Goal: Transaction & Acquisition: Download file/media

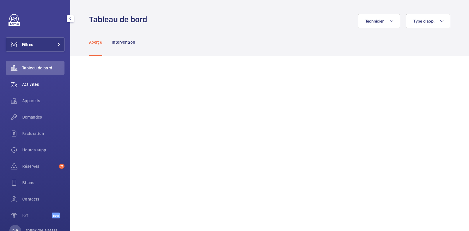
drag, startPoint x: 31, startPoint y: 84, endPoint x: 54, endPoint y: 84, distance: 22.6
click at [31, 84] on span "Activités" at bounding box center [43, 84] width 42 height 6
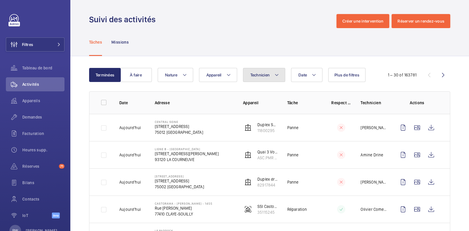
click at [263, 77] on span "Technicien" at bounding box center [260, 75] width 20 height 5
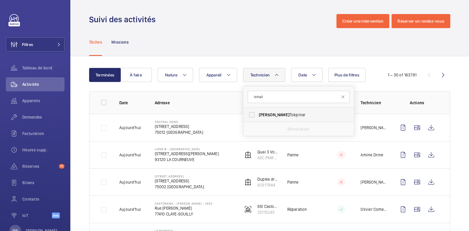
type input "ismail"
drag, startPoint x: 252, startPoint y: 113, endPoint x: 244, endPoint y: 37, distance: 75.7
click at [252, 112] on label "[PERSON_NAME]" at bounding box center [294, 115] width 102 height 14
click at [252, 112] on input "[PERSON_NAME]" at bounding box center [252, 115] width 12 height 12
checkbox input "true"
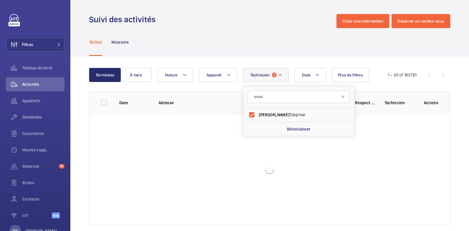
click at [243, 25] on div "Suivi des activités Créer une intervention Réserver un rendez-vous" at bounding box center [269, 21] width 361 height 14
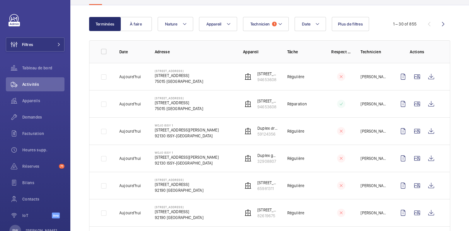
scroll to position [73, 0]
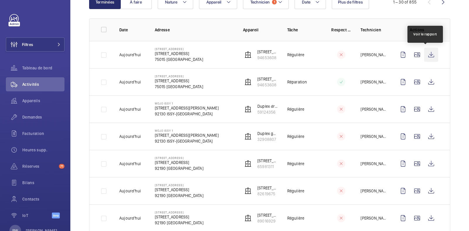
click at [428, 54] on wm-front-icon-button at bounding box center [431, 55] width 14 height 14
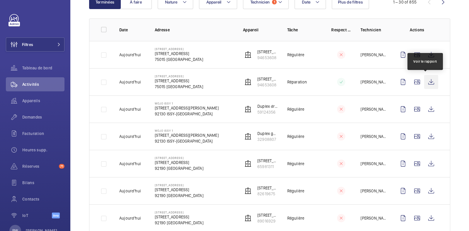
click at [427, 80] on wm-front-icon-button at bounding box center [431, 82] width 14 height 14
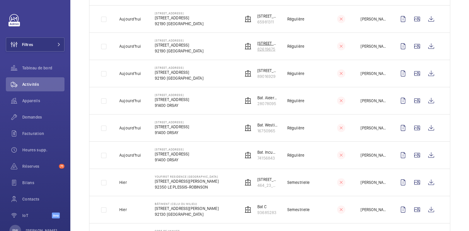
scroll to position [256, 0]
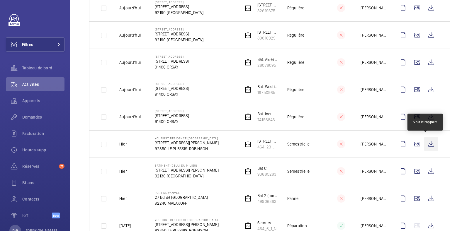
click at [425, 144] on wm-front-icon-button at bounding box center [431, 144] width 14 height 14
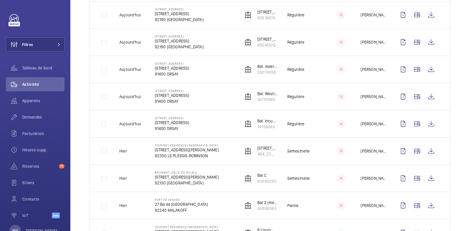
scroll to position [330, 0]
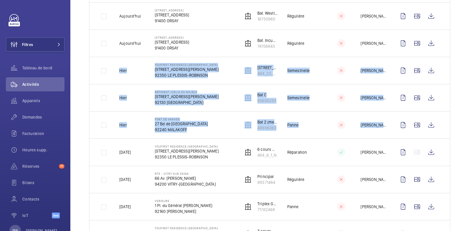
drag, startPoint x: 115, startPoint y: 67, endPoint x: 445, endPoint y: 124, distance: 334.5
click at [445, 124] on div "Terminées À faire Date Technicien 1 Appareil Nature Plus de filtres 1 – 30 of 8…" at bounding box center [269, 171] width 398 height 889
click at [298, 123] on td "Panne" at bounding box center [300, 124] width 44 height 27
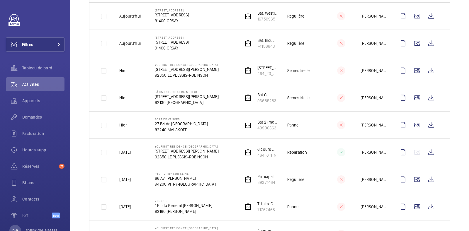
click at [216, 124] on td "Fort de vanves 27 Bd de [GEOGRAPHIC_DATA] 92240 MALAKOFF" at bounding box center [189, 124] width 88 height 27
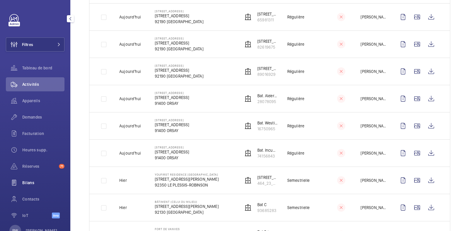
scroll to position [19, 0]
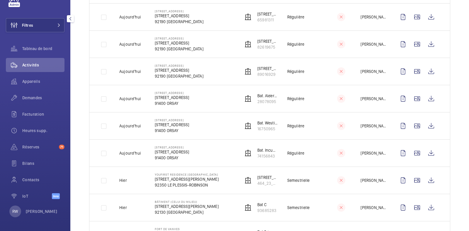
drag, startPoint x: 31, startPoint y: 164, endPoint x: 55, endPoint y: 171, distance: 24.8
click at [30, 168] on div "Bilans" at bounding box center [35, 163] width 59 height 14
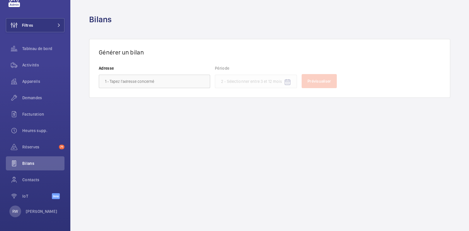
click at [215, 141] on wm-front-admin-reports "Bilans Générer un bilan Adresse Période Prévisualiser" at bounding box center [269, 115] width 398 height 231
